Goal: Navigation & Orientation: Find specific page/section

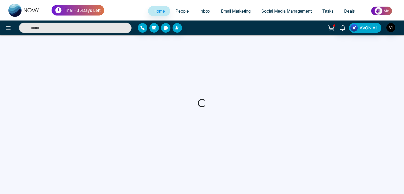
select select "*"
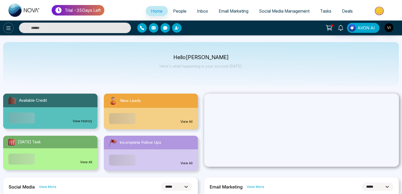
click at [9, 28] on icon at bounding box center [8, 28] width 4 height 4
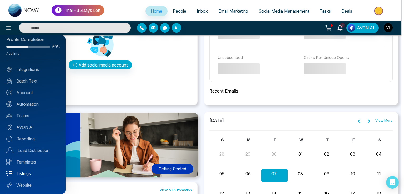
scroll to position [19, 0]
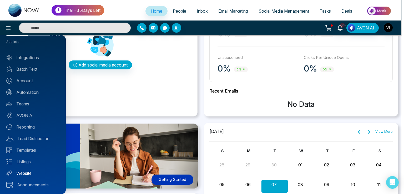
click at [26, 174] on link "Website" at bounding box center [32, 173] width 53 height 6
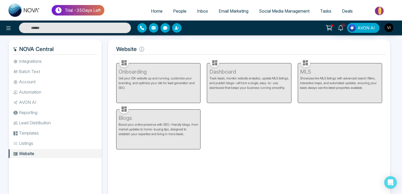
click at [219, 81] on div "Dashboard Track leads, monitor website analytics, update MLS listings, and publ…" at bounding box center [248, 80] width 91 height 46
click at [238, 80] on div "Dashboard Track leads, monitor website analytics, update MLS listings, and publ…" at bounding box center [248, 80] width 91 height 46
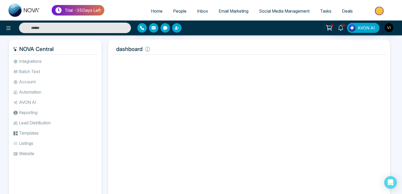
click at [31, 153] on li "Website" at bounding box center [55, 153] width 93 height 9
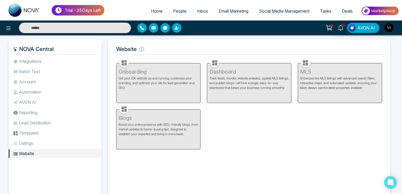
click at [224, 88] on div "Dashboard Track leads, monitor website analytics, update MLS listings, and publ…" at bounding box center [248, 80] width 91 height 46
click at [143, 132] on div "Blogs Boost your online presence with SEO-friendly blogs, from market updates t…" at bounding box center [158, 126] width 91 height 46
click at [134, 82] on div "Onboarding Get your IDX website up and running, customize your branding, and op…" at bounding box center [158, 80] width 91 height 46
click at [32, 141] on li "Listings" at bounding box center [55, 143] width 93 height 9
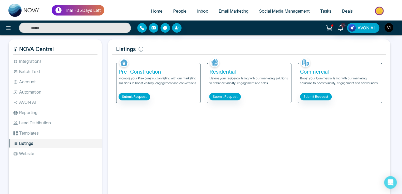
click at [32, 151] on li "Website" at bounding box center [55, 153] width 93 height 9
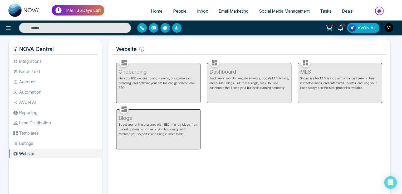
click at [242, 80] on div "Dashboard Track leads, monitor website analytics, update MLS listings, and publ…" at bounding box center [248, 80] width 91 height 46
click at [389, 34] on div "10+ AVON AI" at bounding box center [201, 28] width 402 height 15
click at [389, 28] on img "button" at bounding box center [388, 27] width 9 height 9
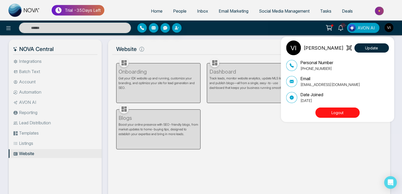
click at [328, 111] on button "Logout" at bounding box center [337, 113] width 44 height 10
